Goal: Information Seeking & Learning: Learn about a topic

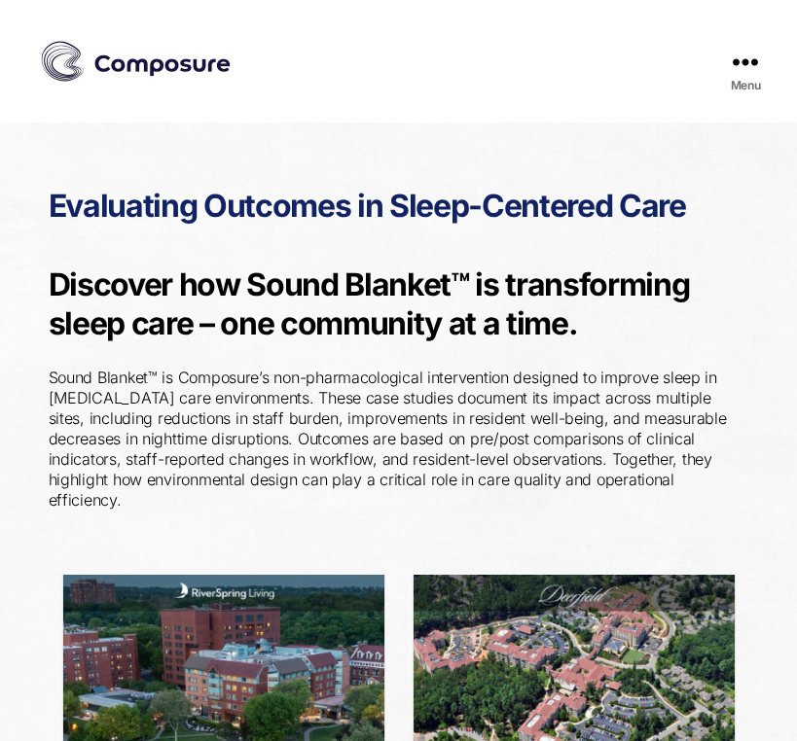
click at [95, 71] on img at bounding box center [136, 61] width 195 height 49
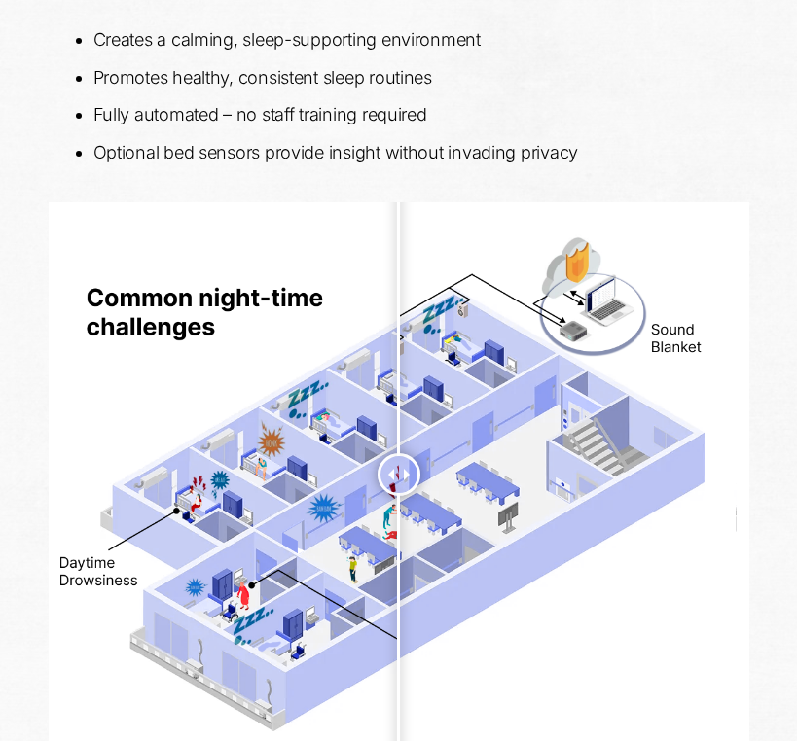
scroll to position [1356, 0]
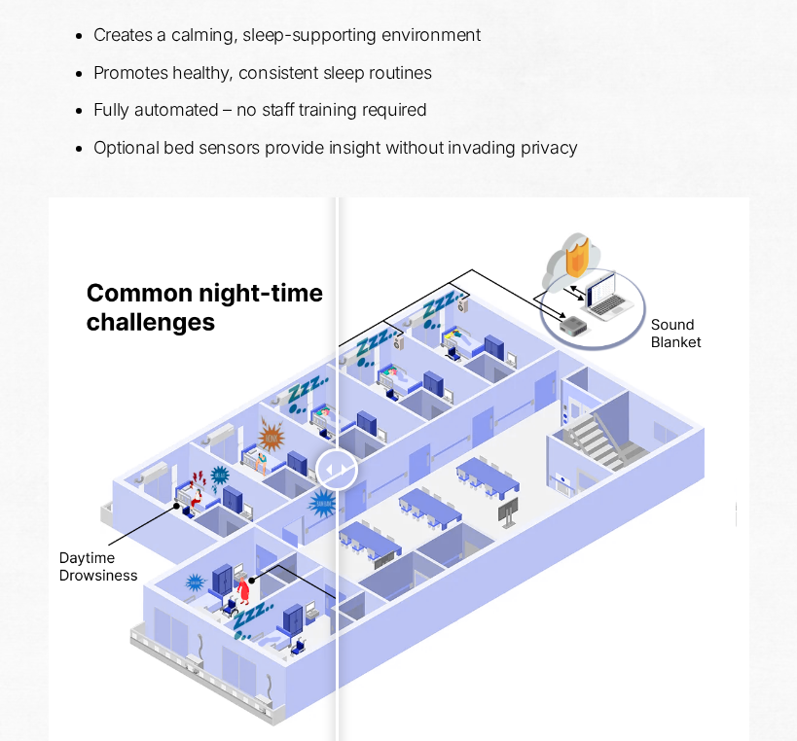
click at [337, 491] on div at bounding box center [336, 469] width 43 height 43
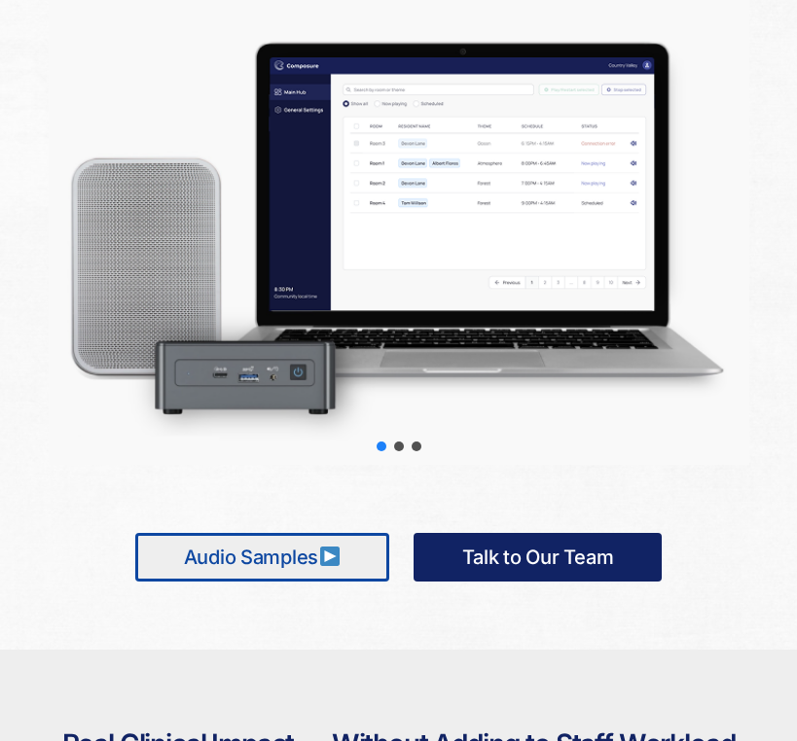
scroll to position [2119, 0]
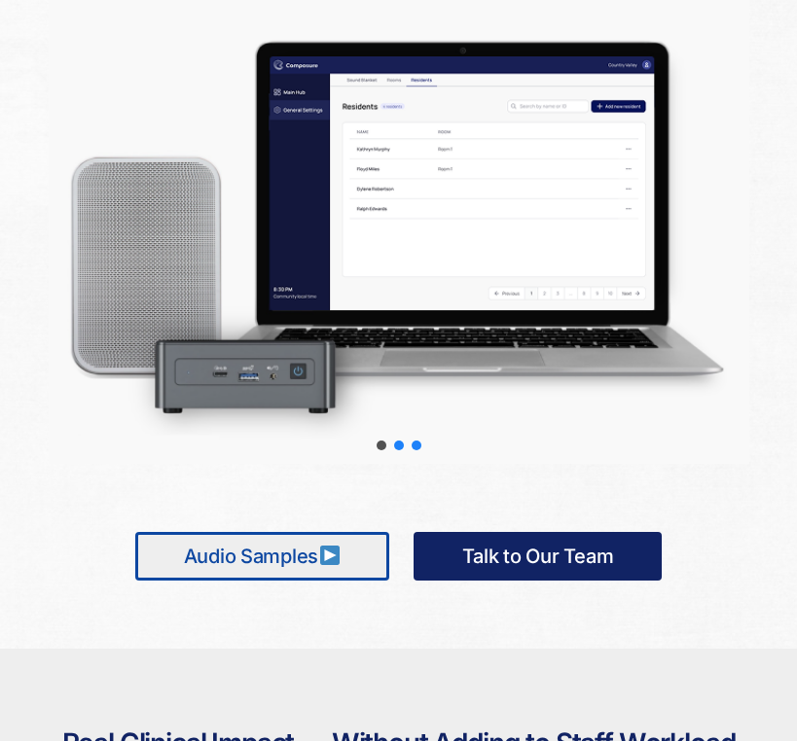
click at [417, 445] on div "slider-3" at bounding box center [416, 446] width 10 height 10
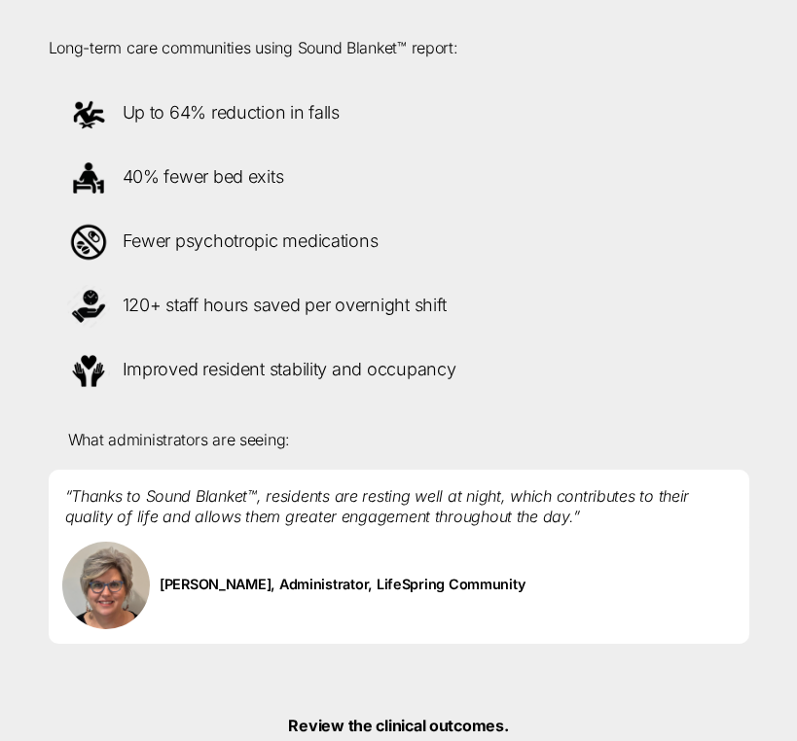
scroll to position [2887, 0]
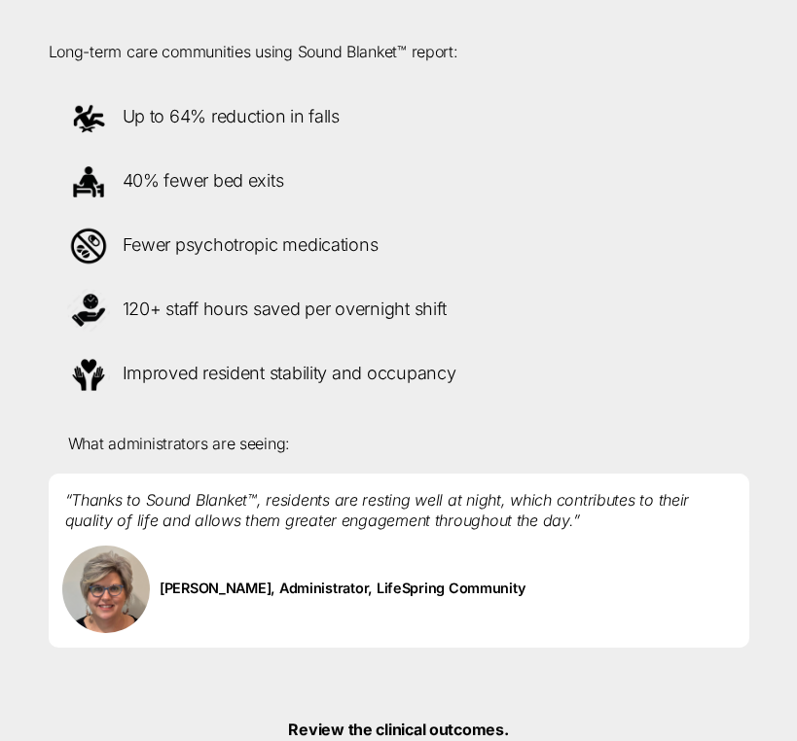
drag, startPoint x: 475, startPoint y: 378, endPoint x: 279, endPoint y: 103, distance: 337.6
click at [279, 103] on div "Up to 64% reduction in falls 40% fewer bed exits Fewer psychotropic medications…" at bounding box center [398, 246] width 729 height 337
click at [210, 123] on p "Up to 64% reduction in falls" at bounding box center [398, 117] width 669 height 49
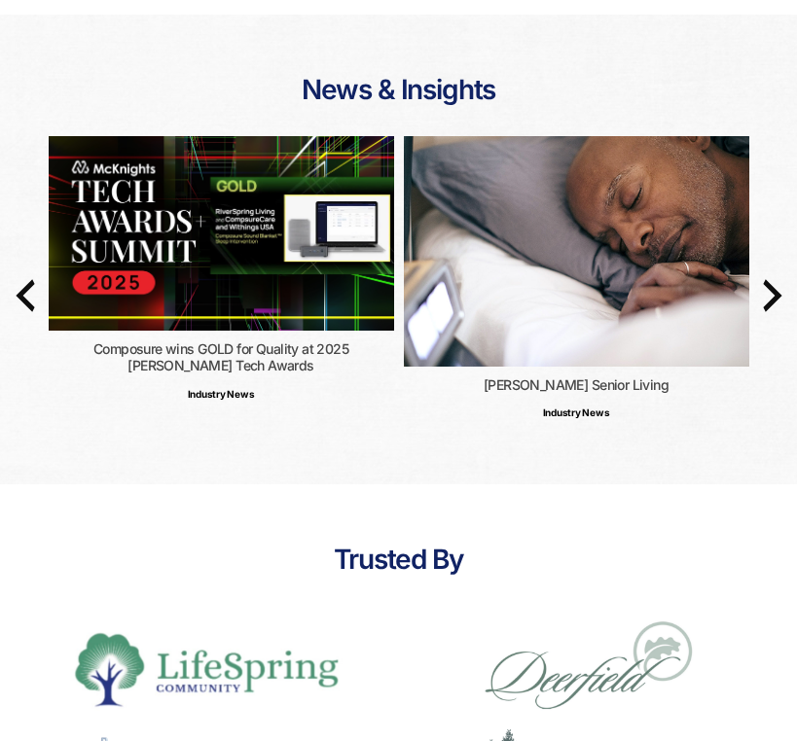
scroll to position [4637, 0]
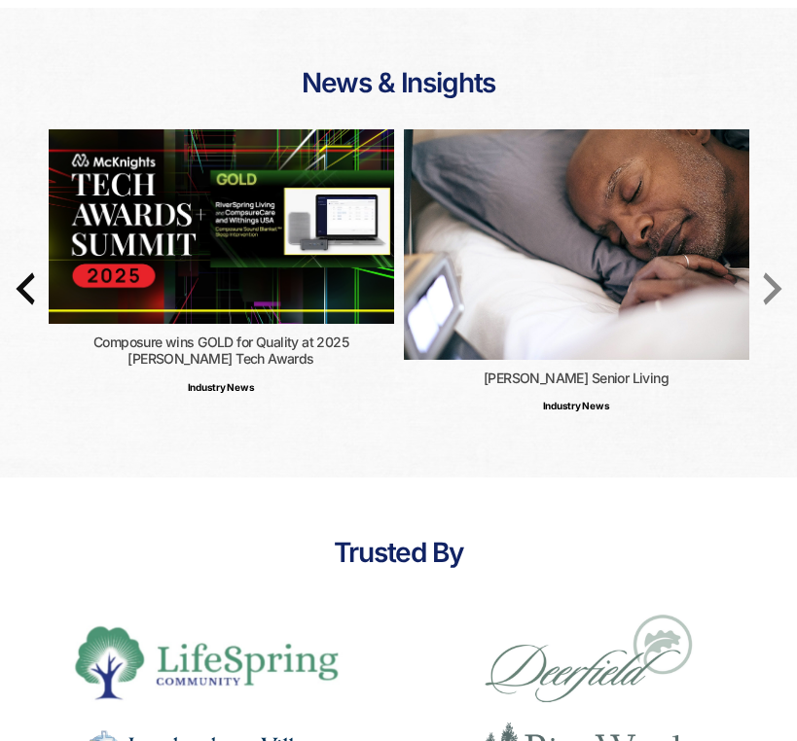
click at [760, 287] on icon "button" at bounding box center [772, 289] width 47 height 47
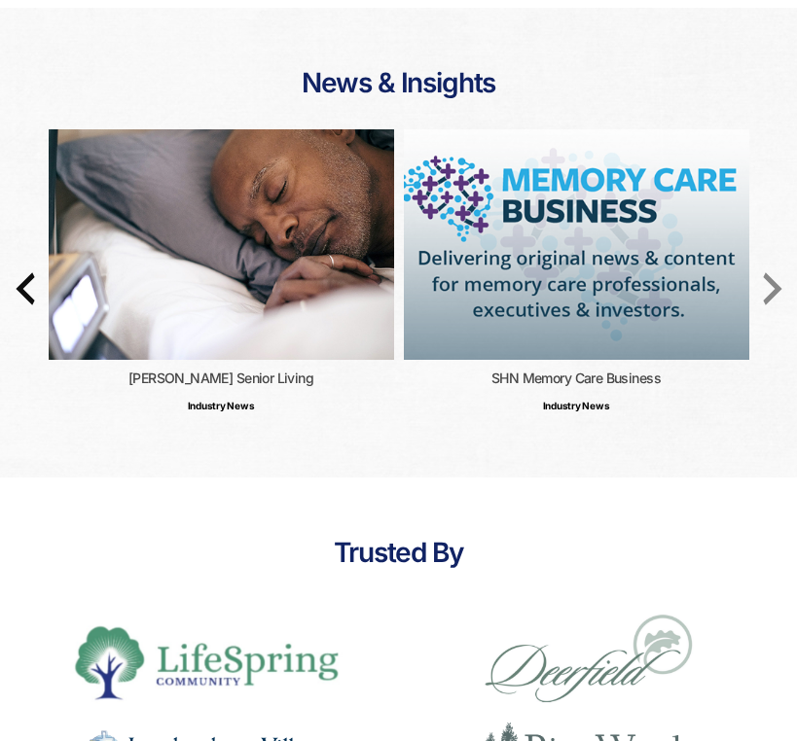
click at [760, 287] on icon "button" at bounding box center [772, 289] width 47 height 47
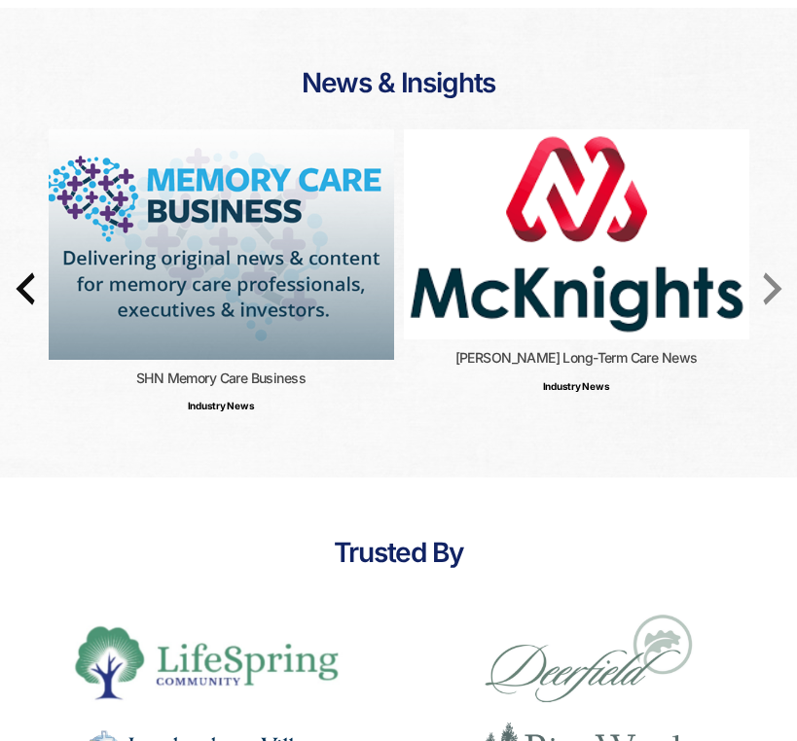
click at [762, 289] on icon "button" at bounding box center [772, 289] width 47 height 47
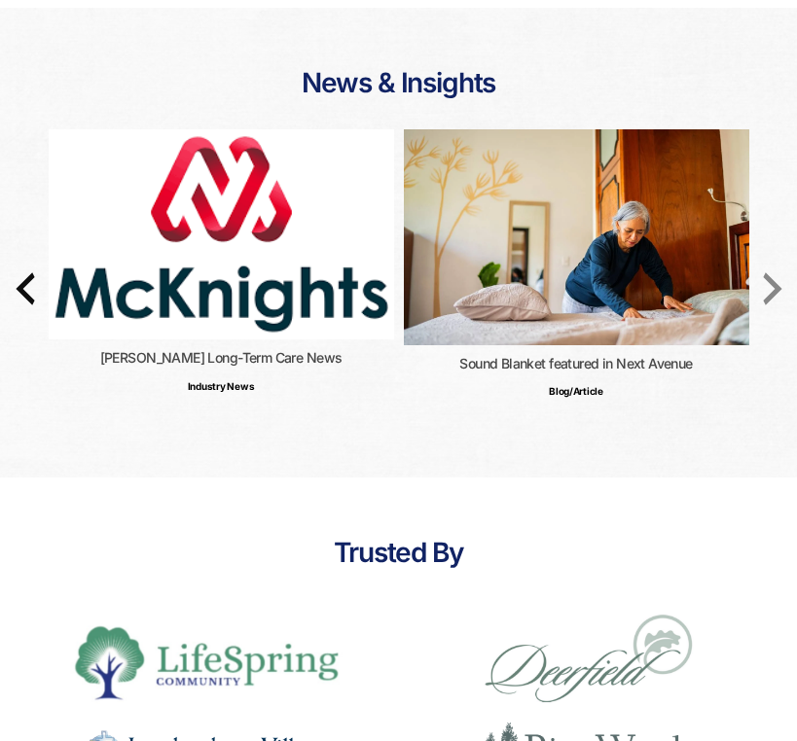
click at [762, 289] on icon "button" at bounding box center [772, 289] width 47 height 47
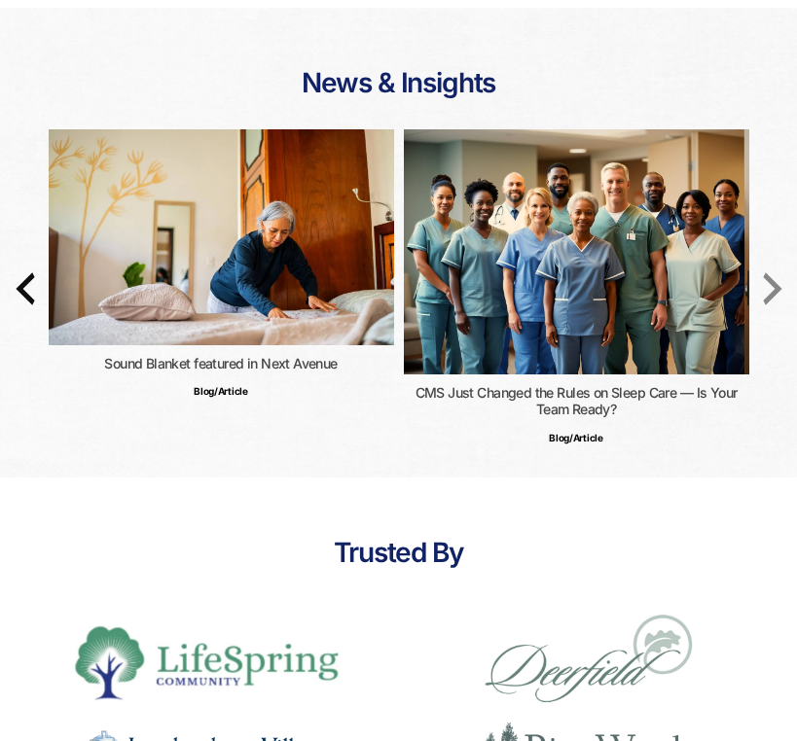
click at [762, 289] on icon "button" at bounding box center [772, 289] width 47 height 47
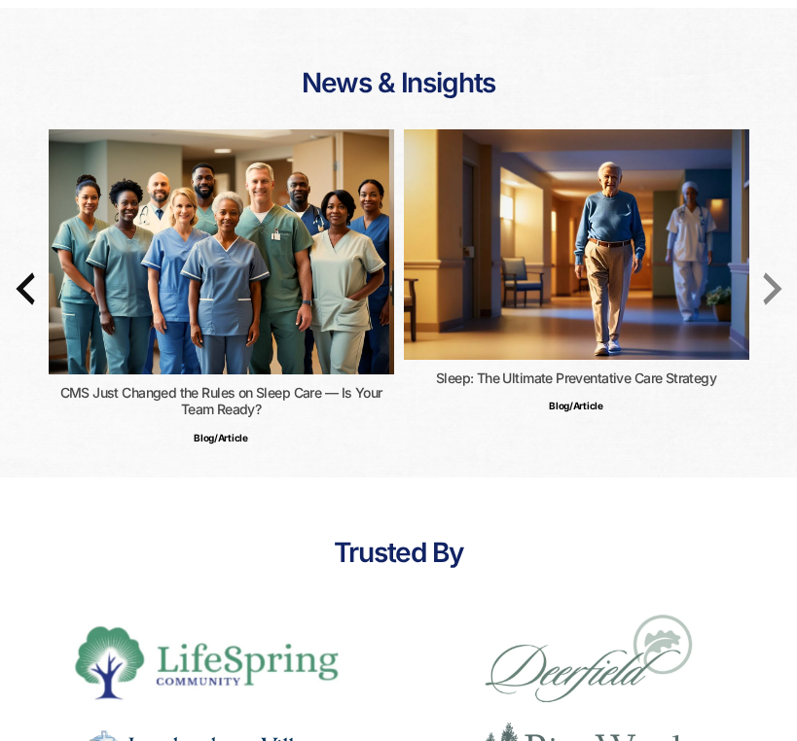
click at [762, 289] on icon "button" at bounding box center [772, 289] width 47 height 47
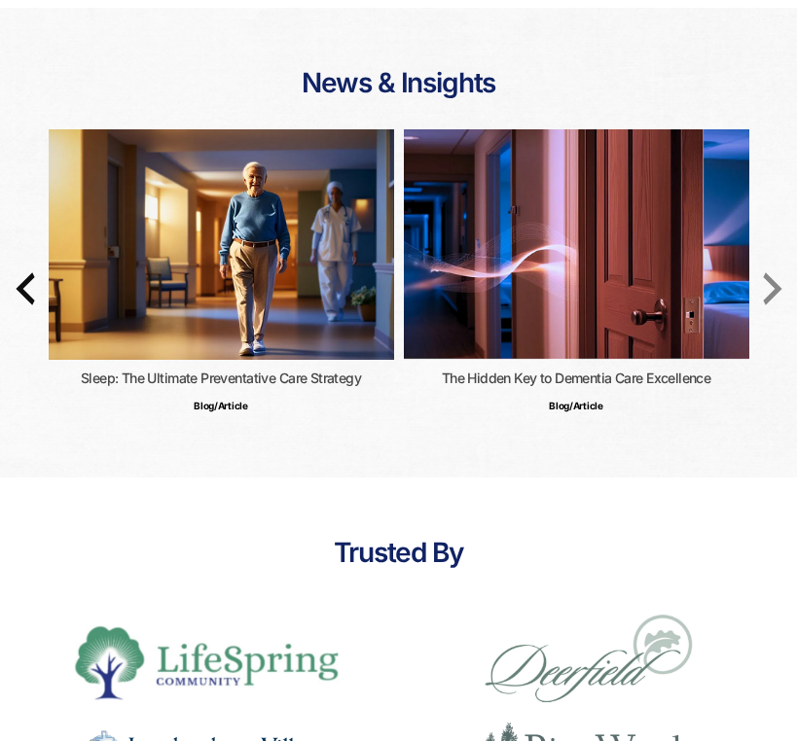
click at [772, 300] on icon "button" at bounding box center [772, 289] width 47 height 47
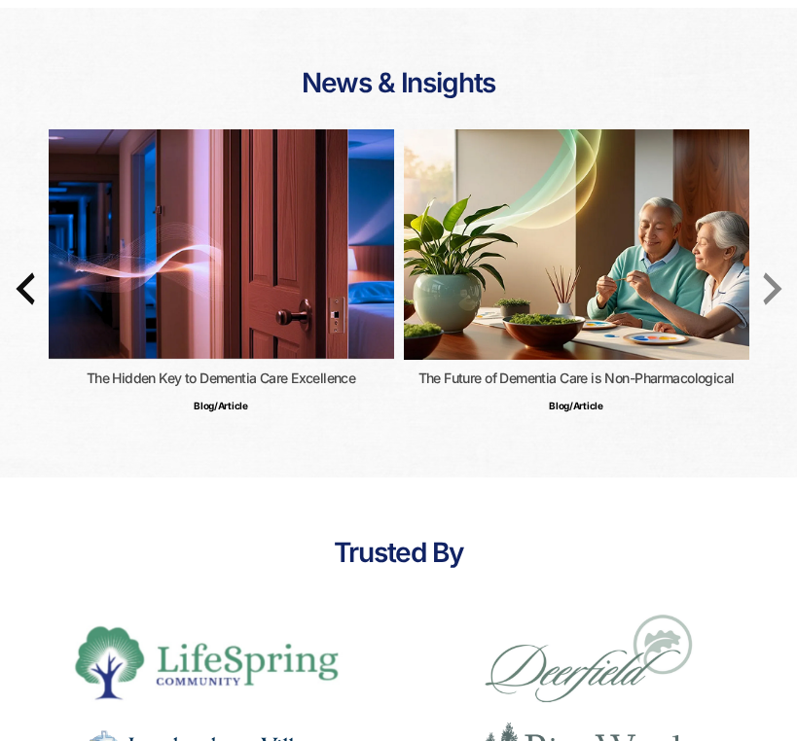
click at [772, 300] on icon "button" at bounding box center [772, 289] width 47 height 47
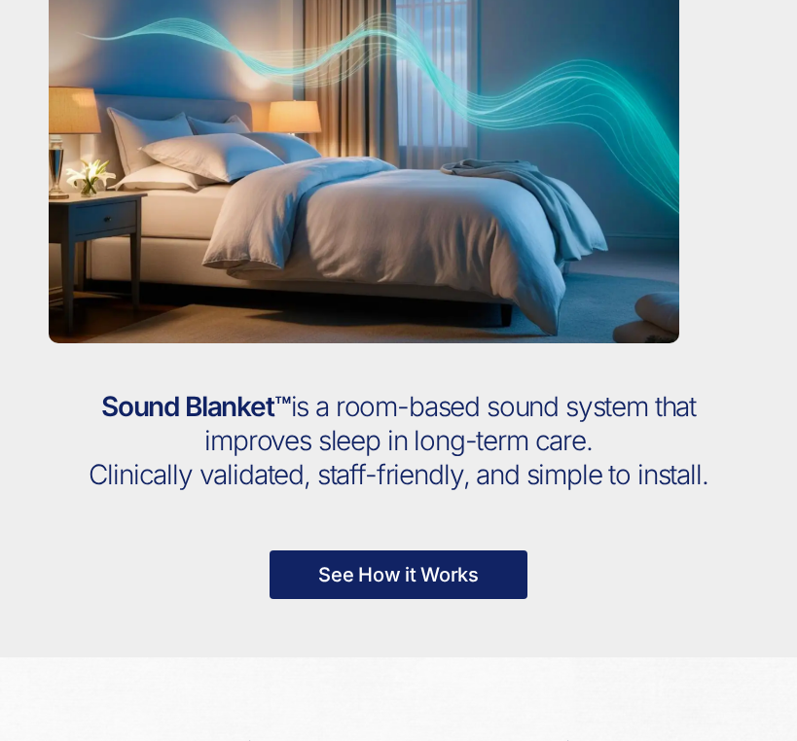
scroll to position [421, 0]
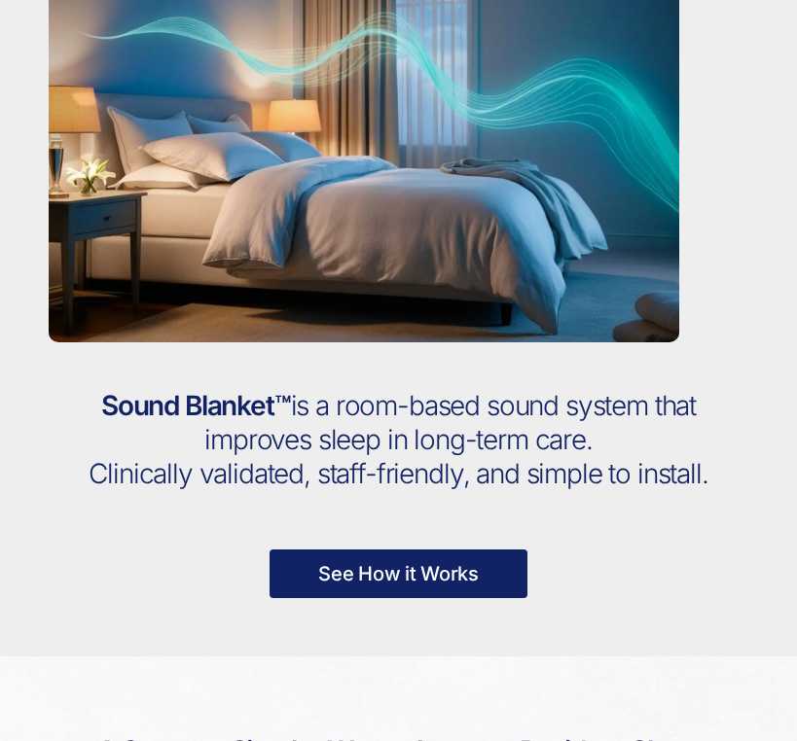
click at [372, 569] on link "See How it Works" at bounding box center [398, 573] width 258 height 49
